Goal: Information Seeking & Learning: Learn about a topic

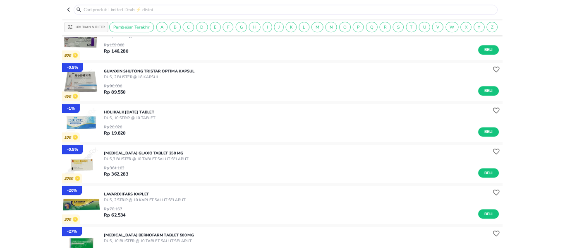
scroll to position [1006, 0]
